Goal: Communication & Community: Connect with others

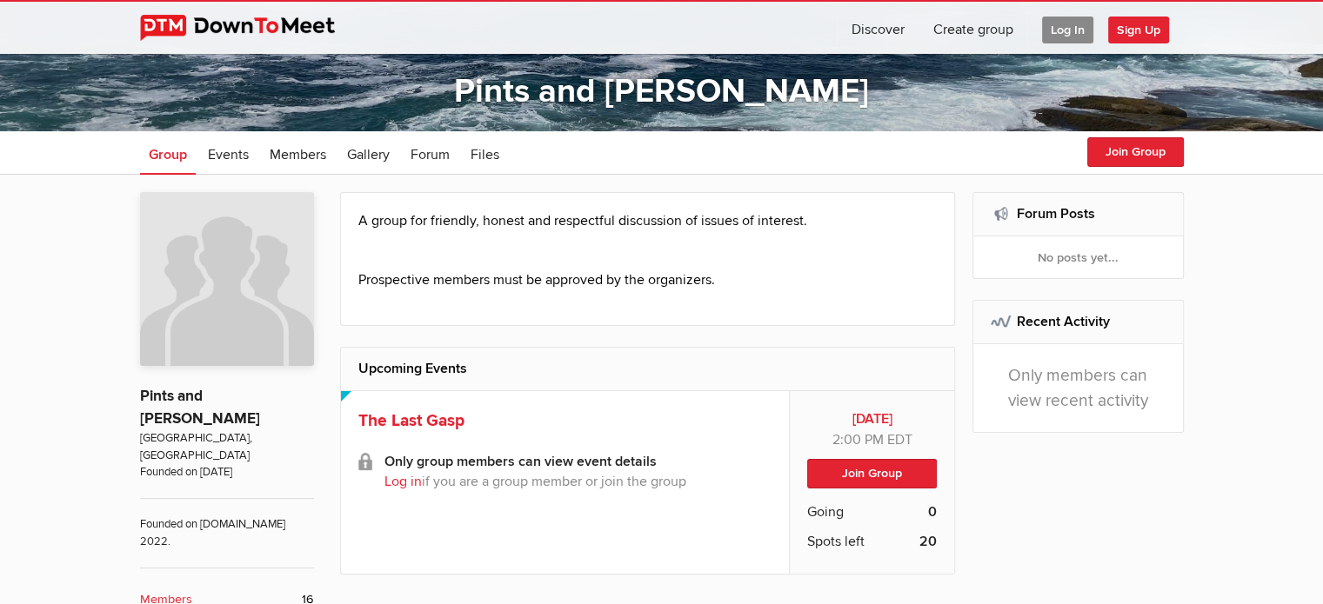
scroll to position [261, 0]
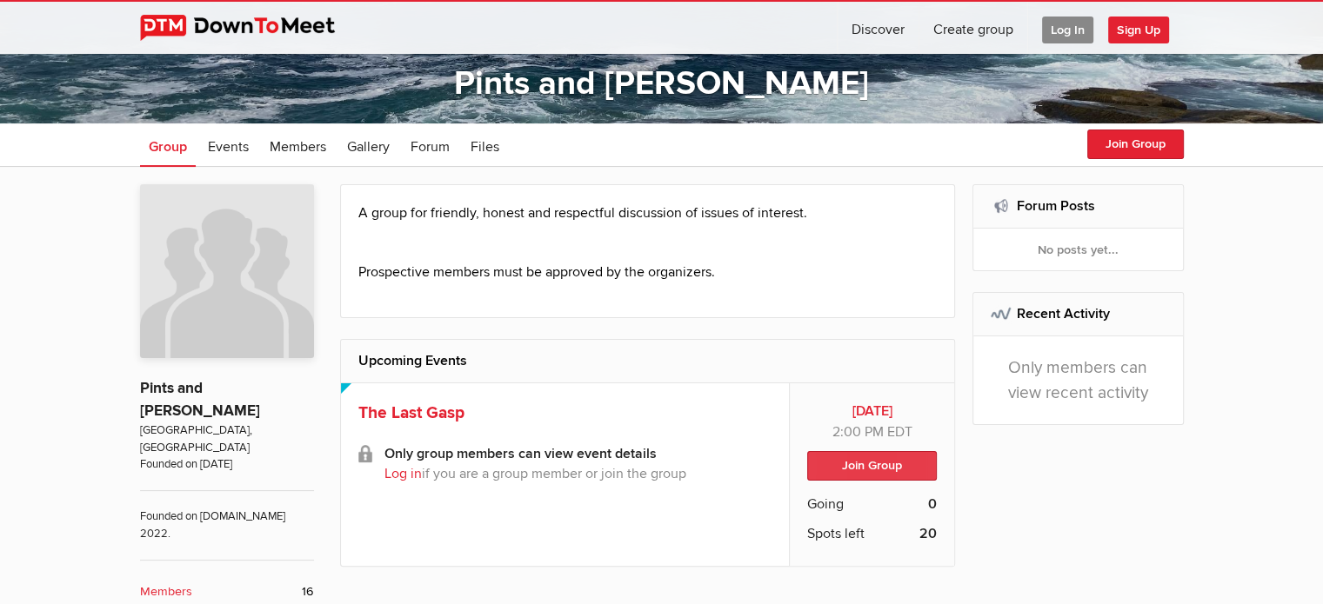
click at [865, 468] on button "Join Group" at bounding box center [872, 466] width 130 height 30
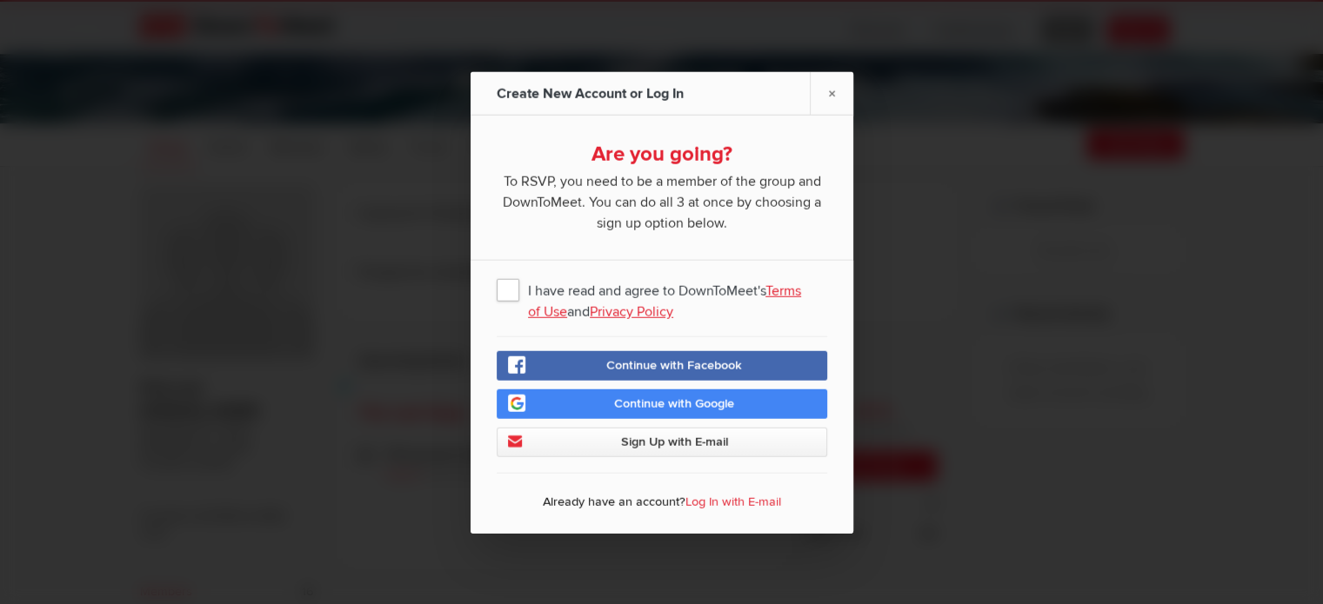
click at [510, 291] on span "I have read and agree to DownToMeet's Terms of Use and Privacy Policy" at bounding box center [662, 288] width 330 height 31
click at [0, 0] on input "I have read and agree to DownToMeet's Terms of Use and Privacy Policy" at bounding box center [0, 0] width 0 height 0
click at [715, 445] on span "Sign Up with E-mail" at bounding box center [673, 441] width 107 height 15
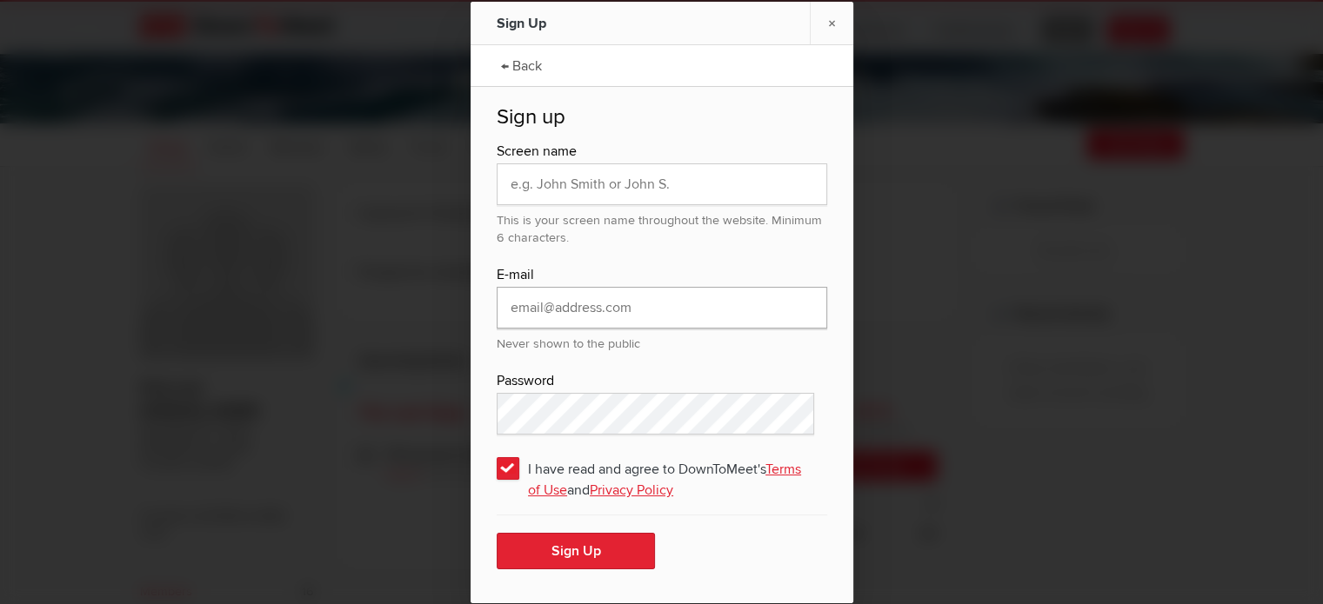
click at [693, 309] on input "email" at bounding box center [662, 308] width 330 height 42
click at [831, 20] on link "×" at bounding box center [831, 23] width 43 height 43
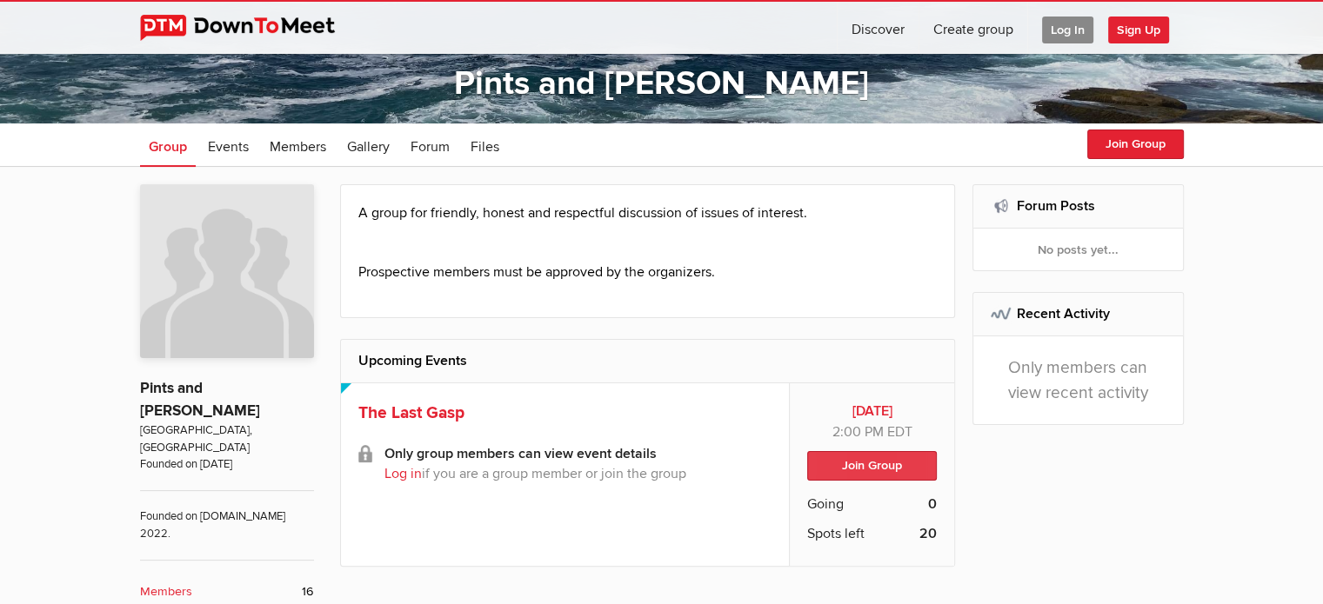
click at [855, 469] on button "Join Group" at bounding box center [872, 466] width 130 height 30
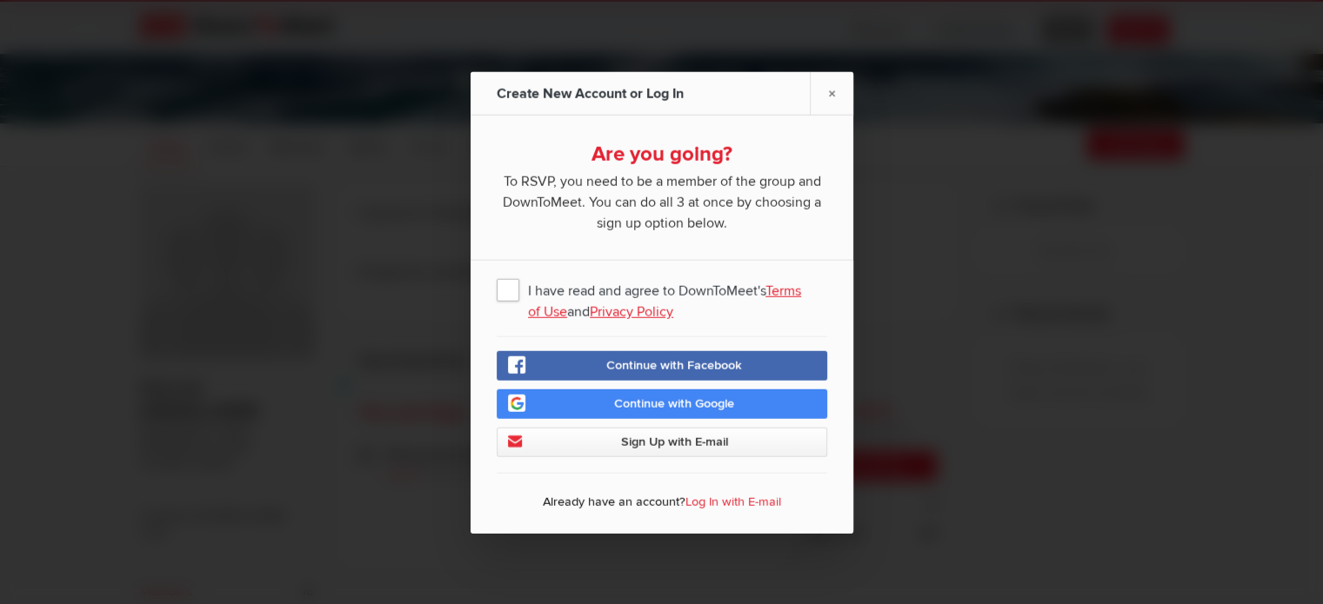
click at [689, 364] on span "Continue with Facebook" at bounding box center [674, 364] width 136 height 15
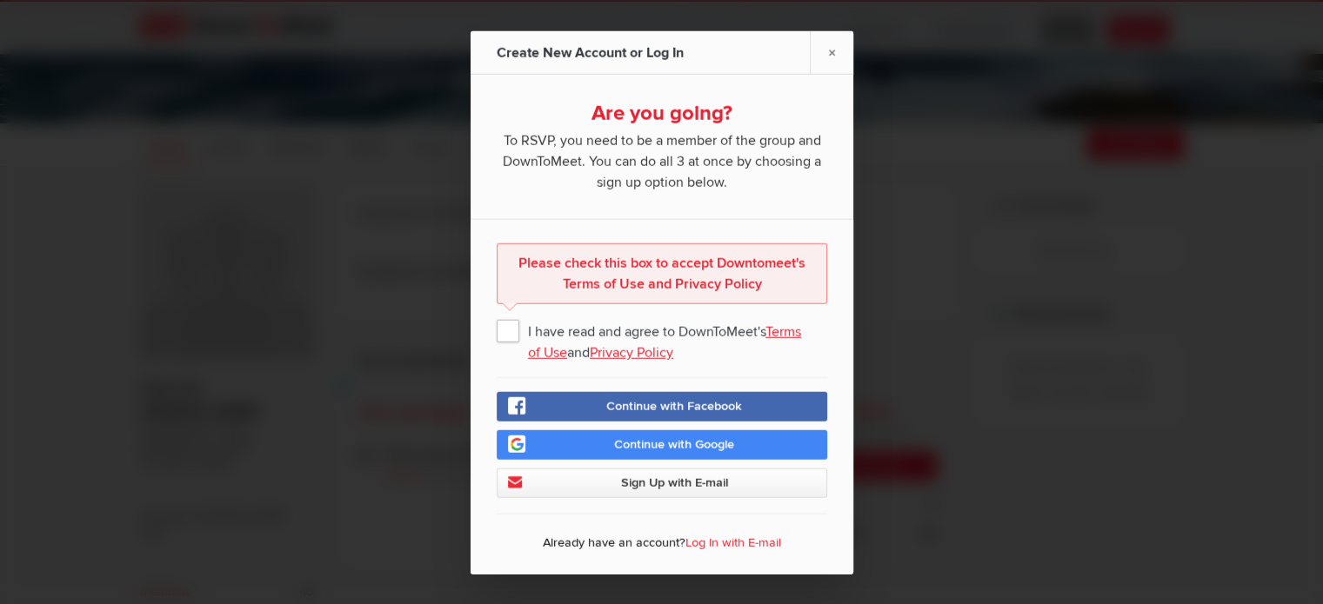
click at [706, 544] on link "Log In with E-mail" at bounding box center [733, 542] width 96 height 15
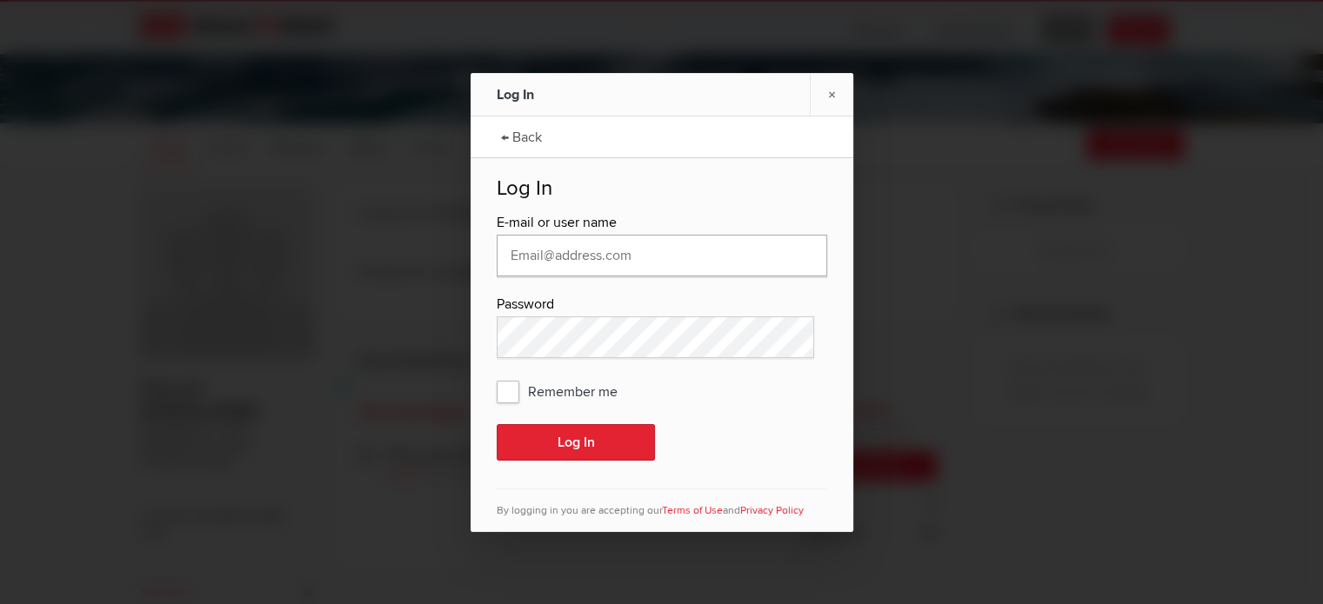
click at [706, 261] on input "text" at bounding box center [662, 256] width 330 height 42
type input "chiroangelika@hotmail.com"
click at [591, 442] on button "Log In" at bounding box center [576, 442] width 158 height 37
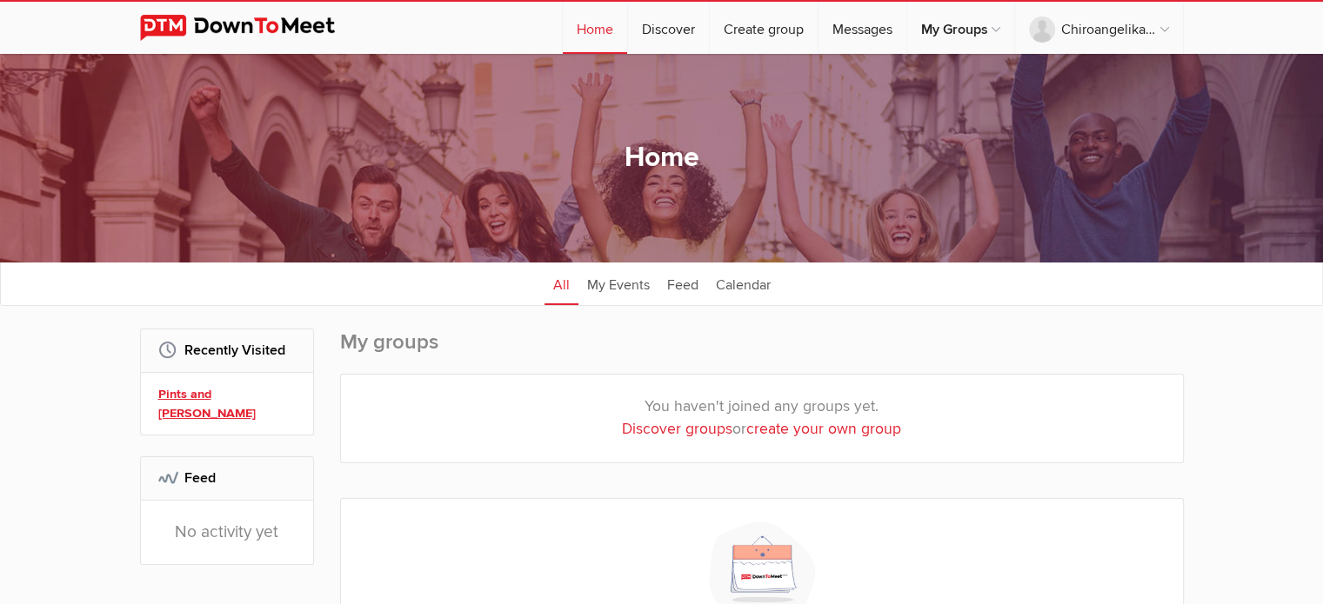
click at [248, 394] on link "Pints and [PERSON_NAME]" at bounding box center [229, 403] width 143 height 37
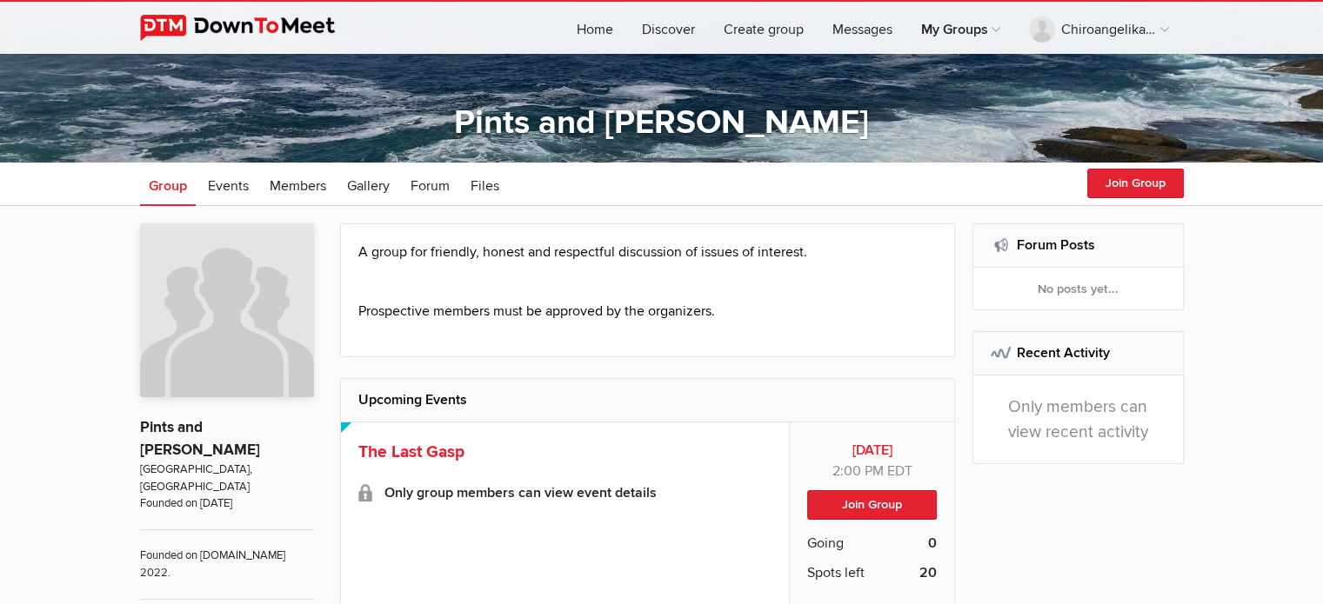
scroll to position [261, 0]
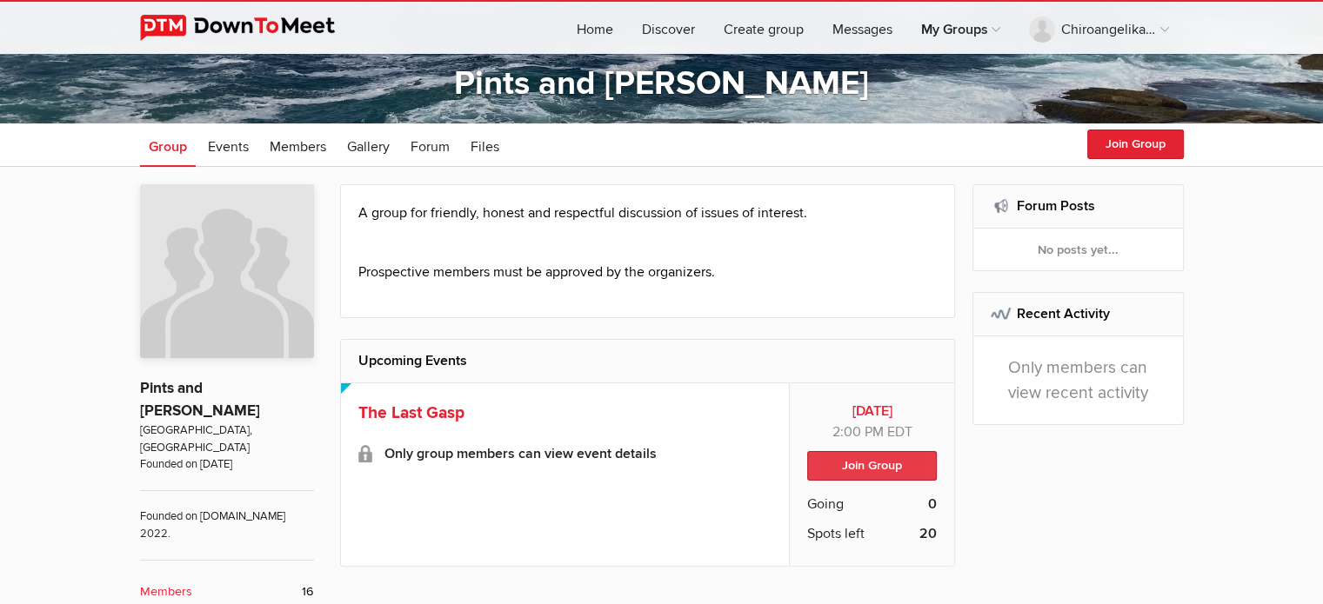
click at [891, 458] on button "Join Group" at bounding box center [872, 466] width 130 height 30
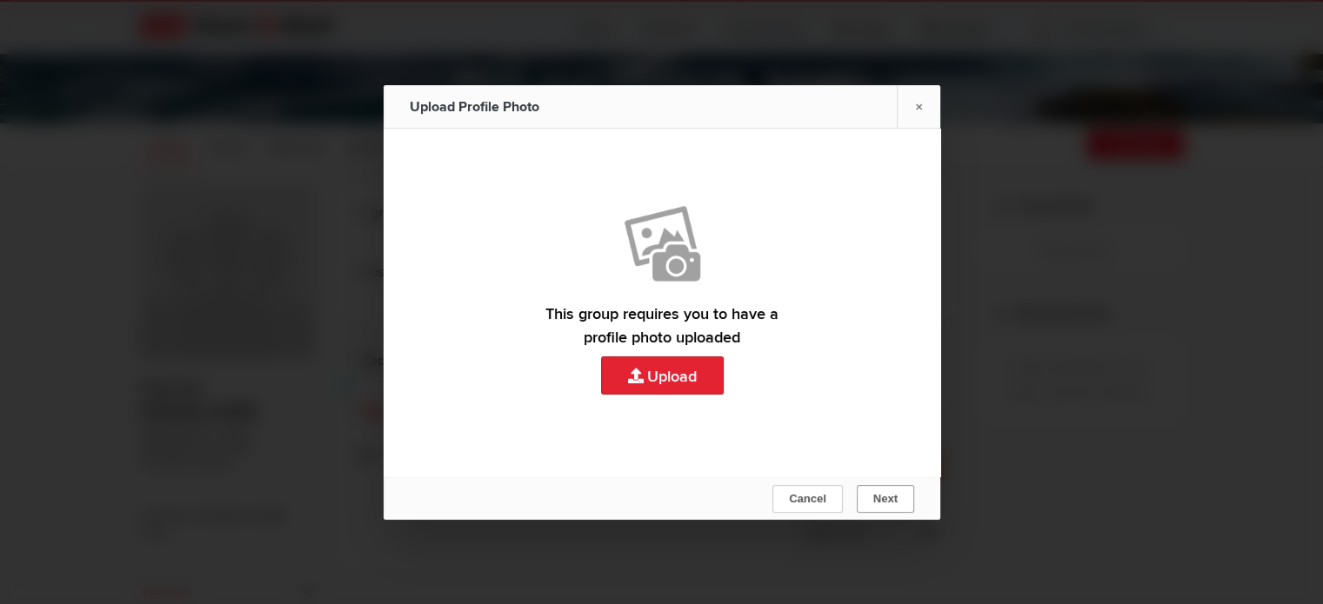
click at [898, 497] on button "Next" at bounding box center [884, 499] width 57 height 28
click at [887, 494] on span "Next" at bounding box center [884, 498] width 24 height 13
click at [878, 501] on span "Next" at bounding box center [884, 498] width 24 height 13
click at [686, 374] on link "Upload" at bounding box center [662, 303] width 557 height 348
type input "C:\fakepath\image_2.jpg"
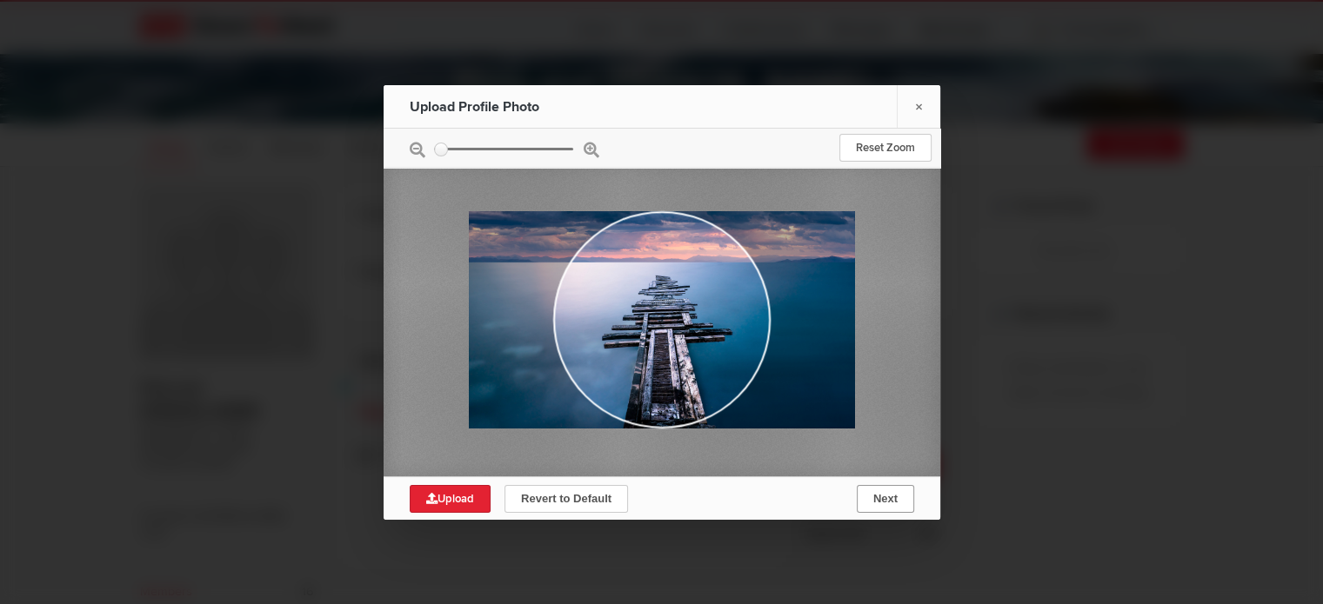
click at [880, 500] on span "Next" at bounding box center [884, 498] width 24 height 13
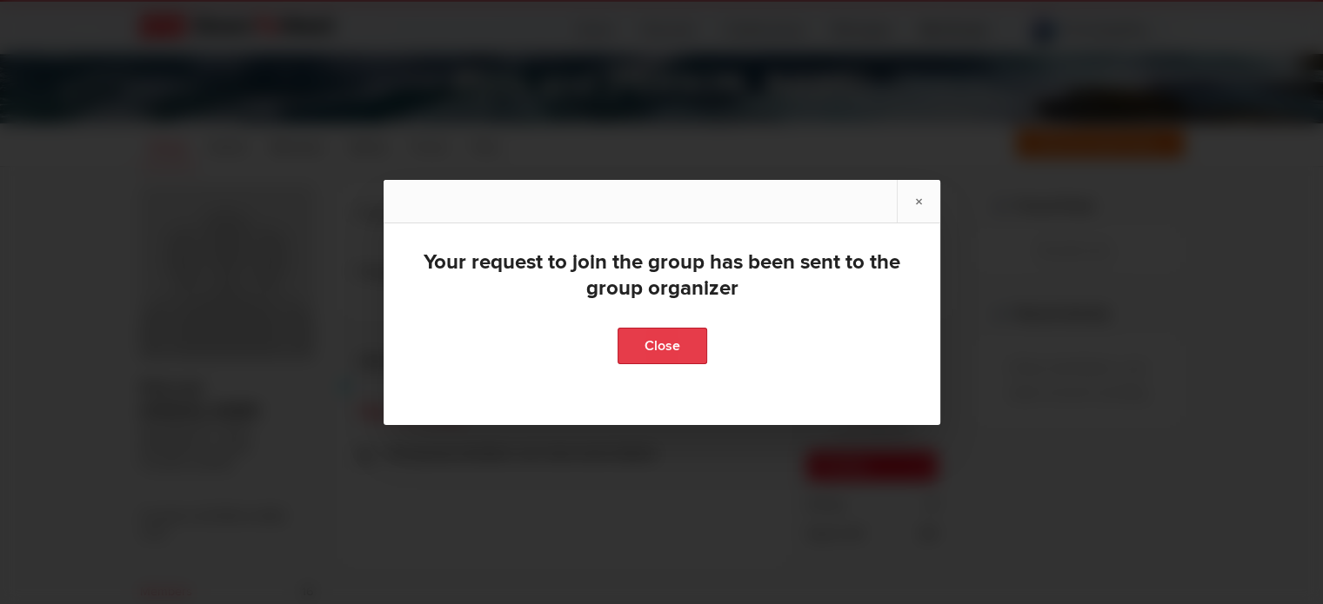
click at [664, 350] on link "Close" at bounding box center [662, 346] width 90 height 37
